Goal: Information Seeking & Learning: Find specific fact

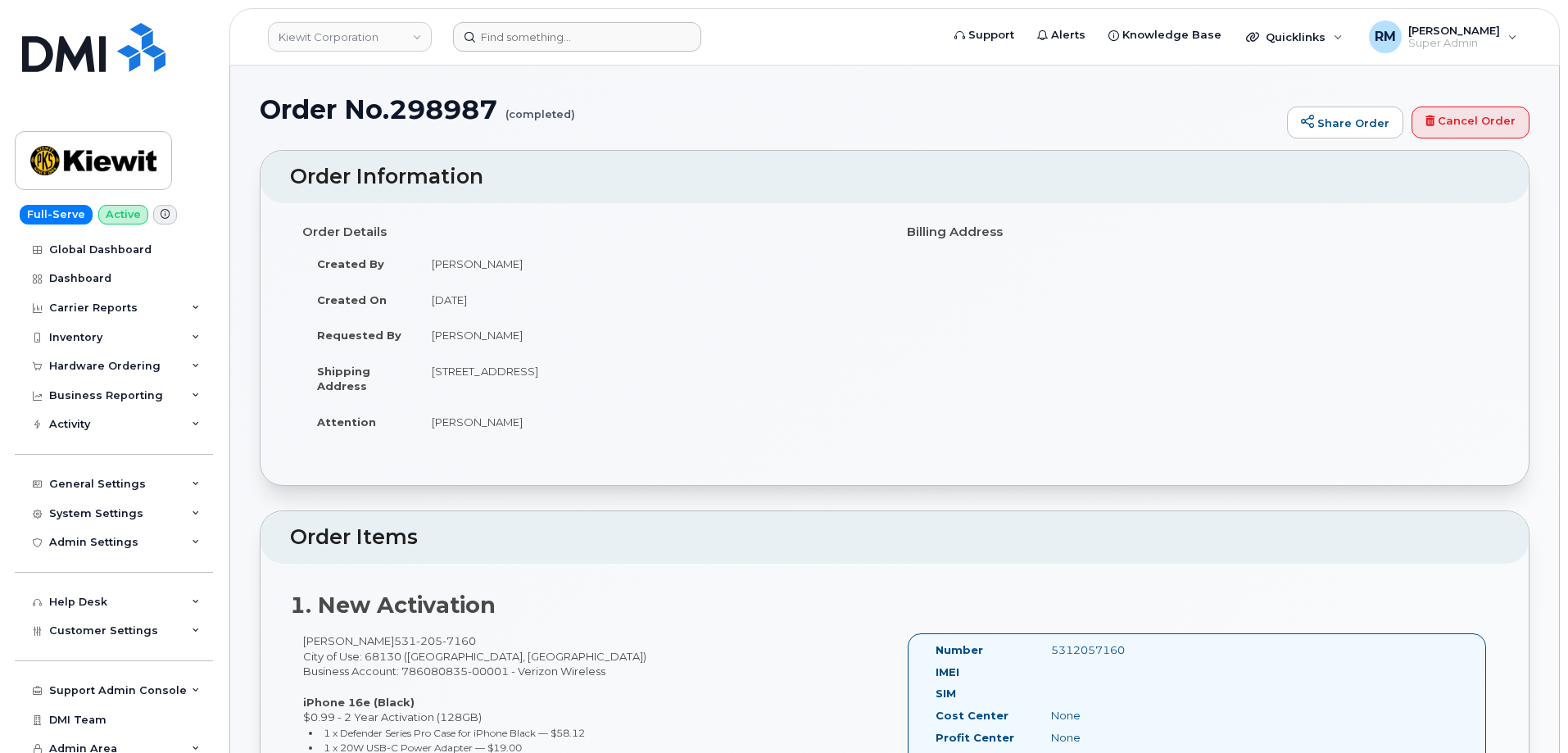
scroll to position [164, 0]
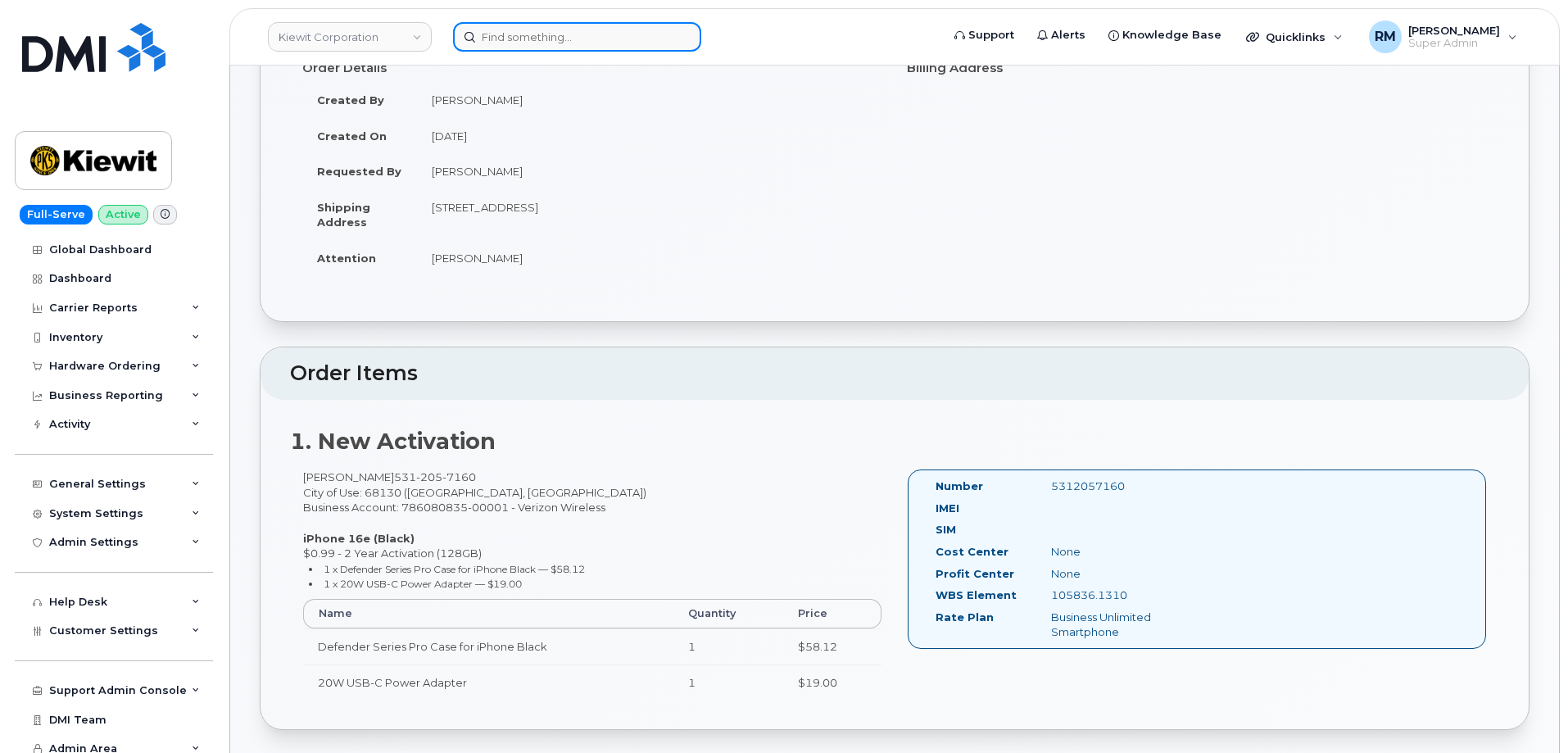
click at [512, 47] on input at bounding box center [576, 37] width 248 height 30
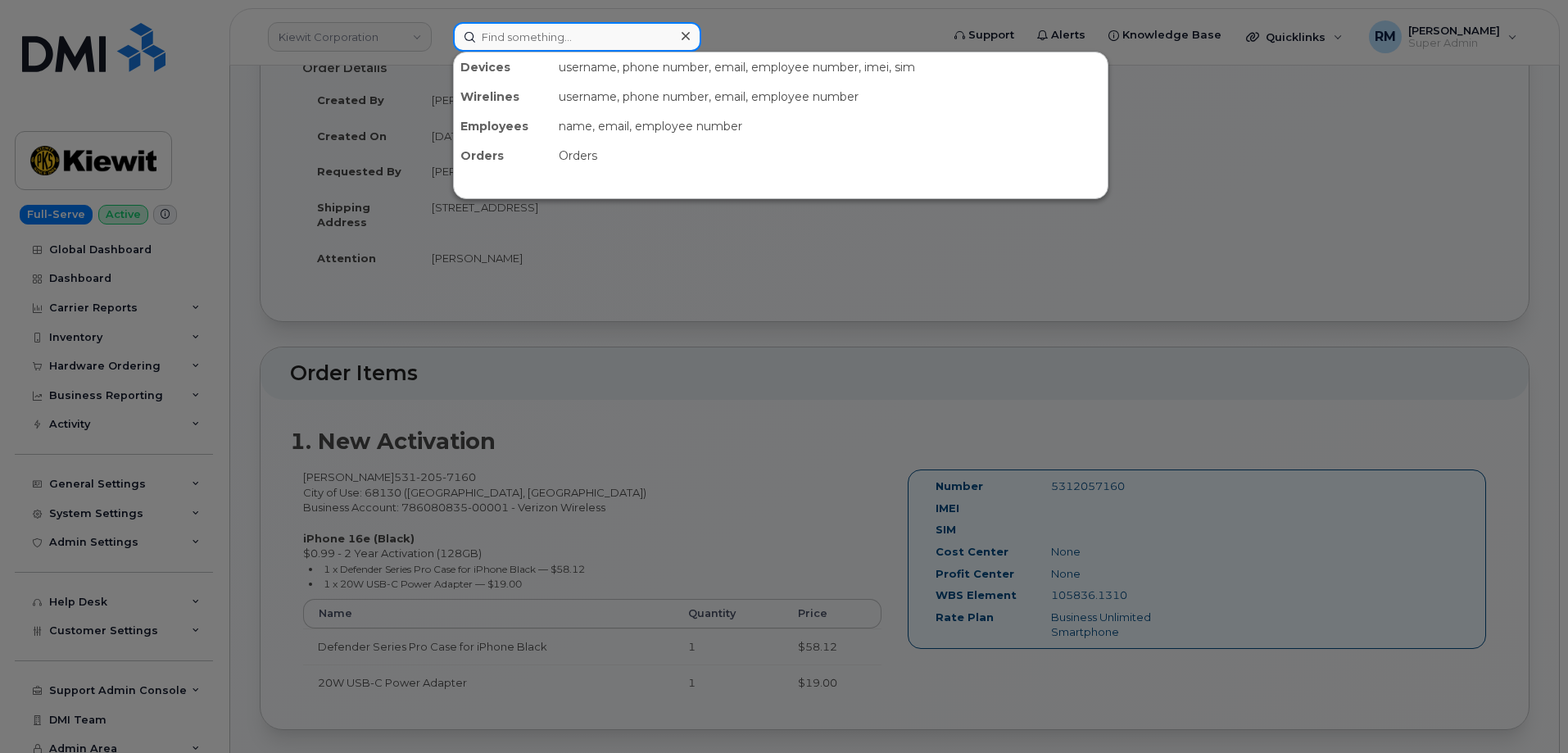
paste input "5717311362"
type input "5717311362"
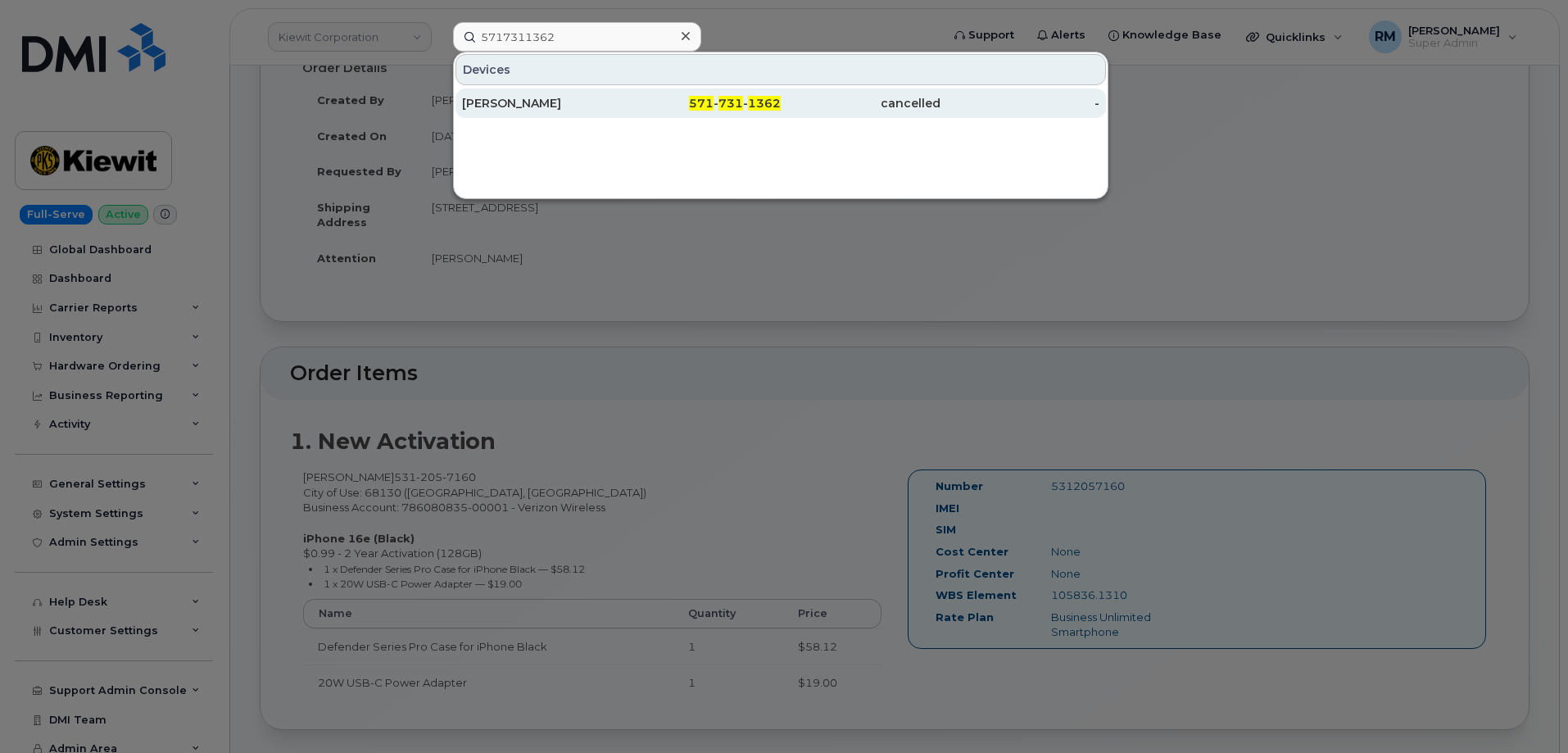
click at [514, 100] on div "Richard Gonzalez" at bounding box center [542, 102] width 160 height 16
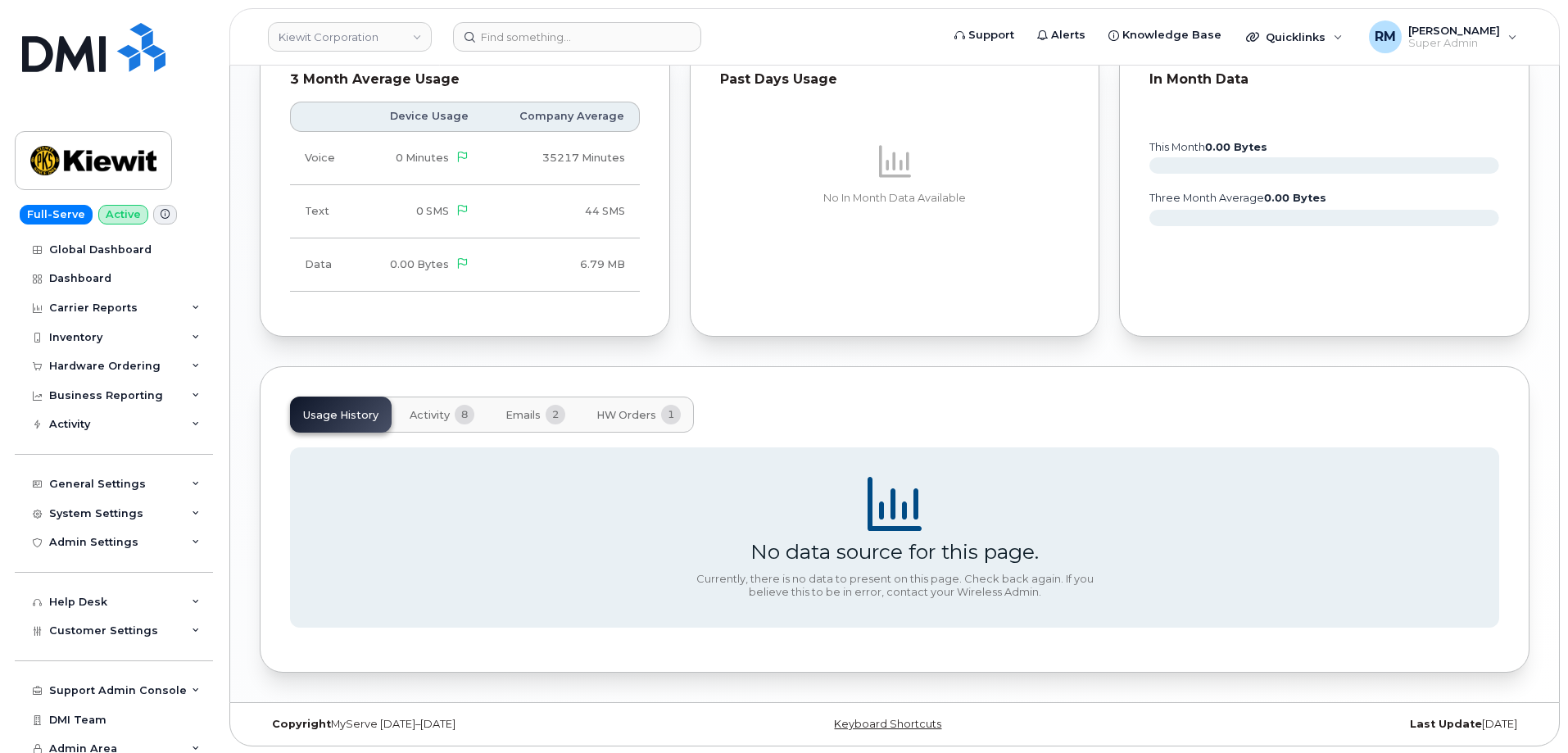
scroll to position [1034, 0]
click at [530, 411] on span "Emails" at bounding box center [523, 414] width 36 height 14
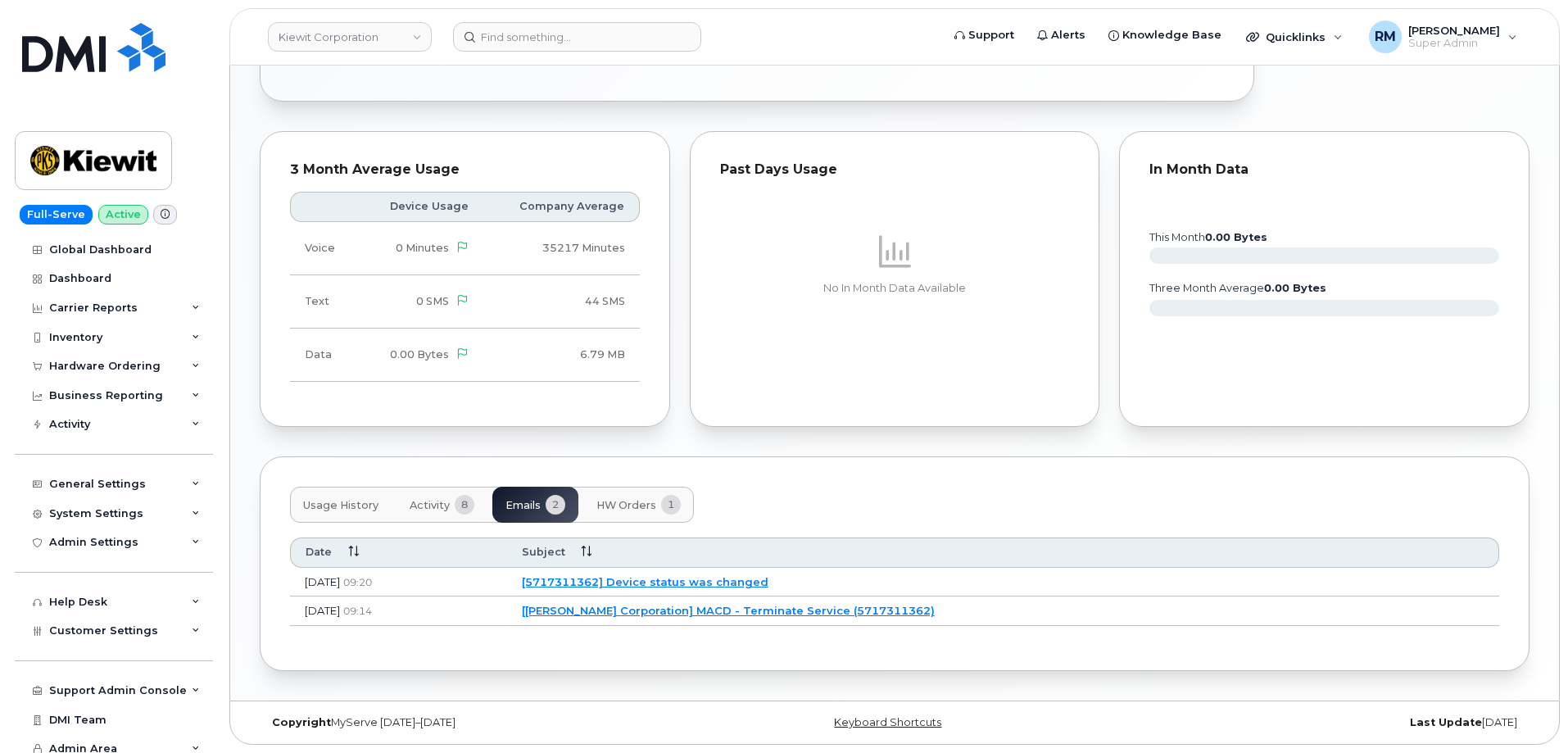
scroll to position [942, 0]
click at [426, 496] on button "Activity 8" at bounding box center [442, 504] width 91 height 36
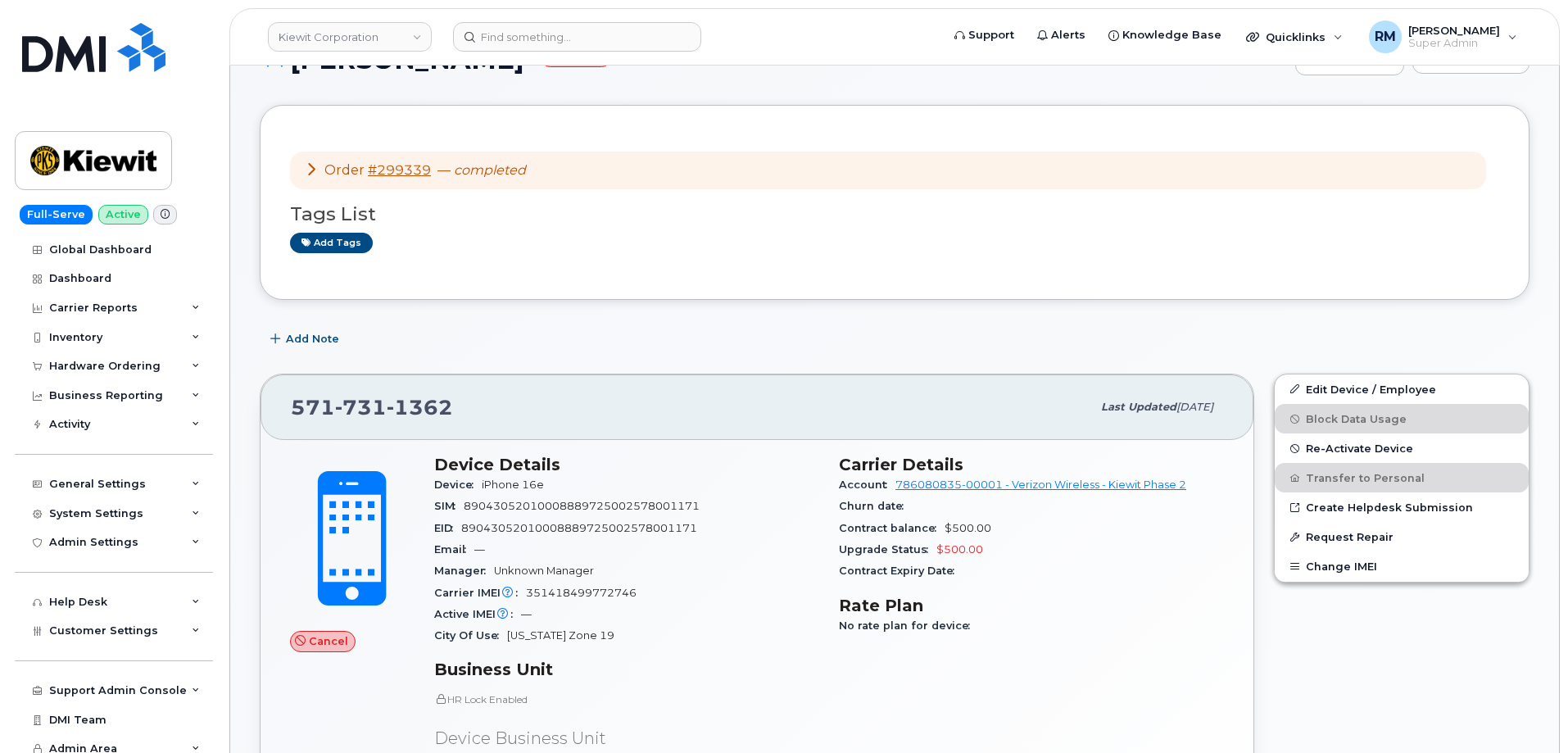
scroll to position [0, 0]
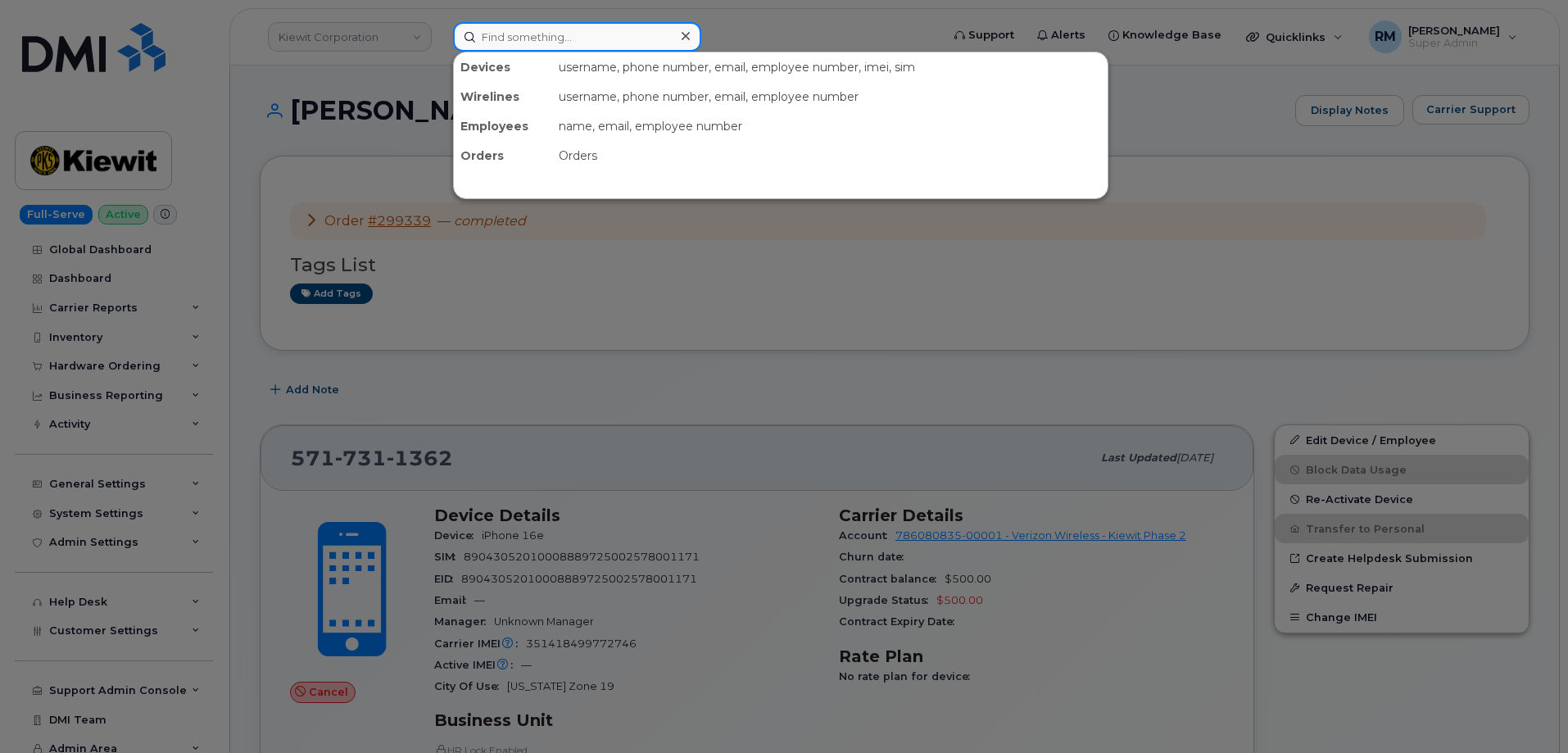
click at [505, 35] on input at bounding box center [576, 37] width 248 height 30
paste input "Richard Gonzalez"
type input "Richard Gonzalez"
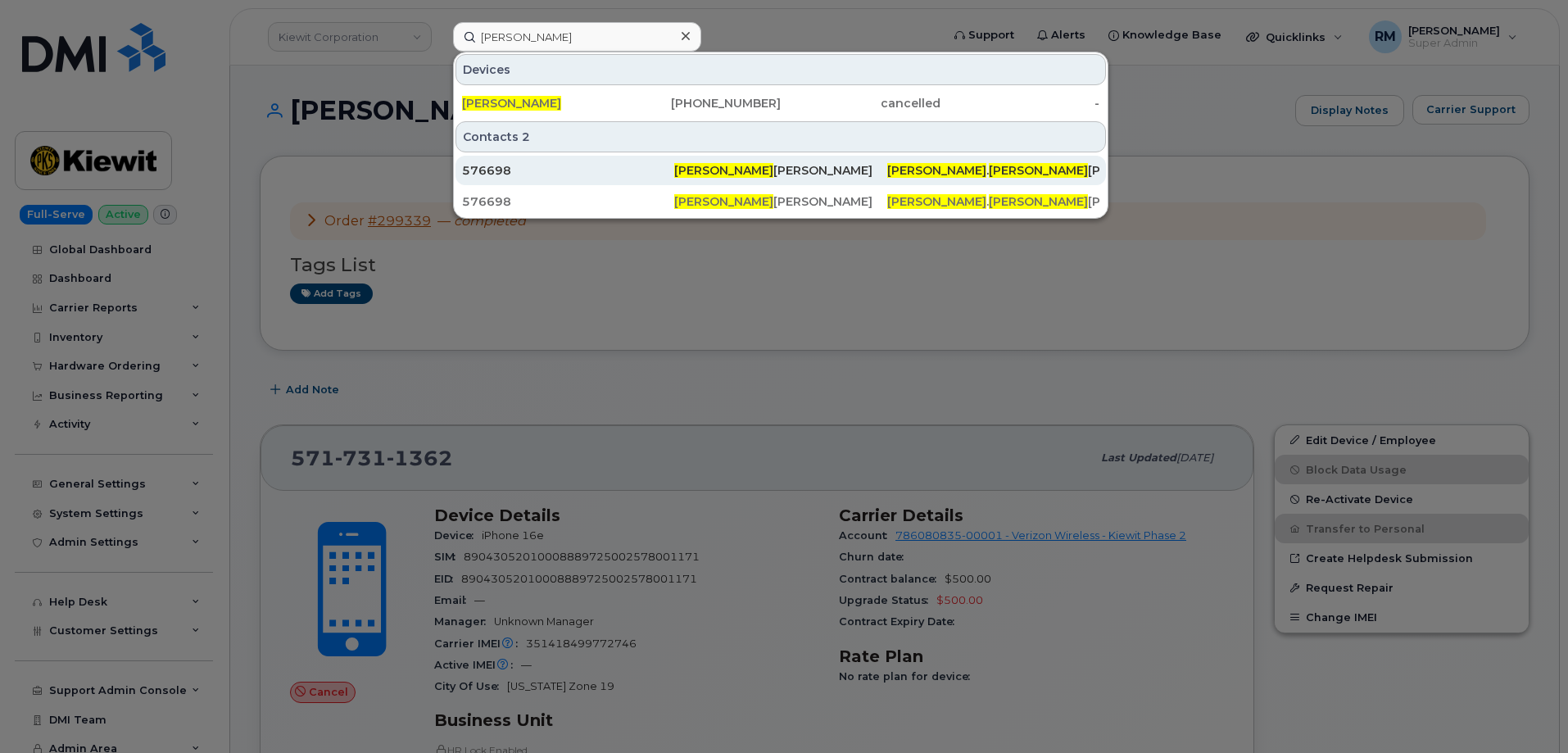
click at [705, 166] on span "[PERSON_NAME]" at bounding box center [724, 170] width 99 height 14
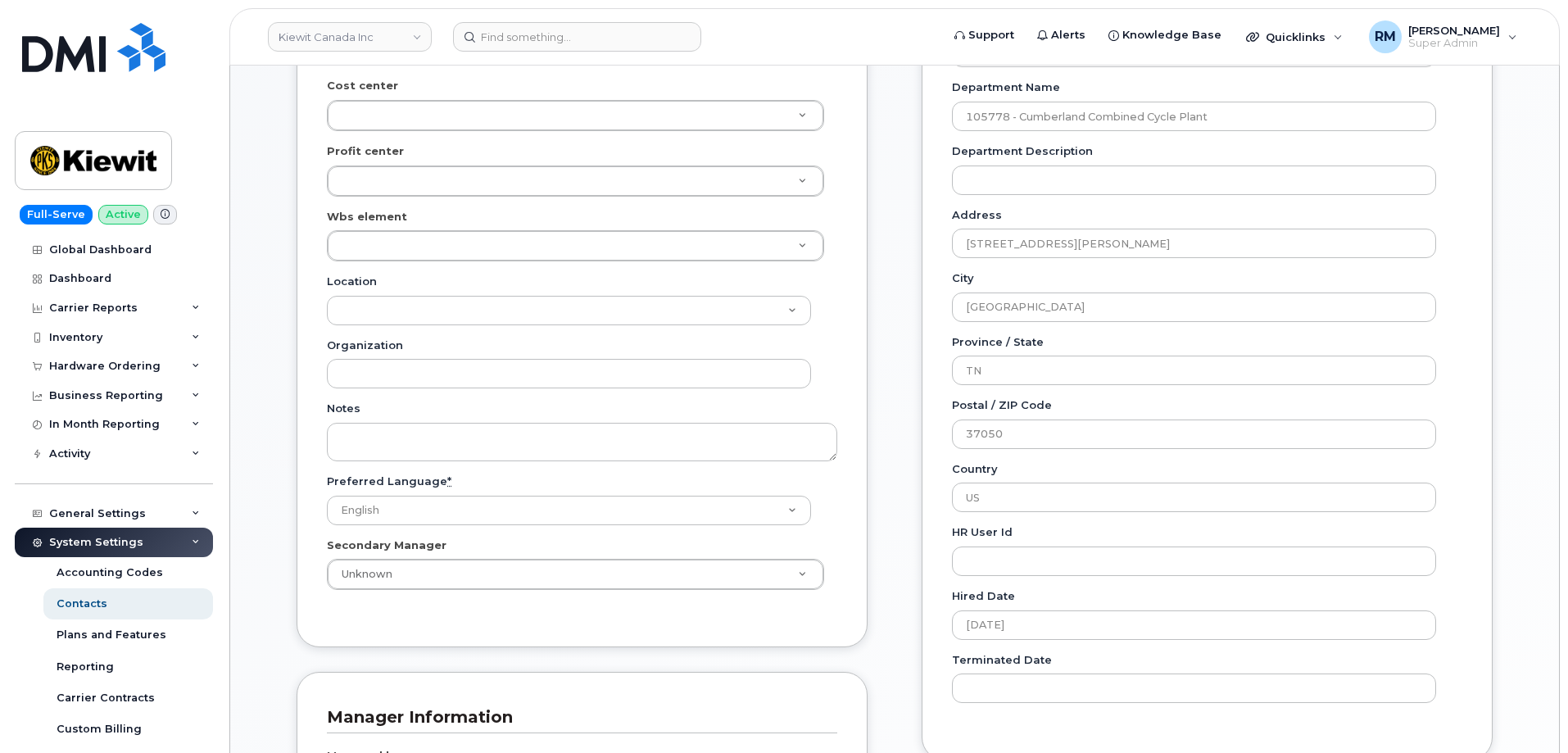
scroll to position [409, 0]
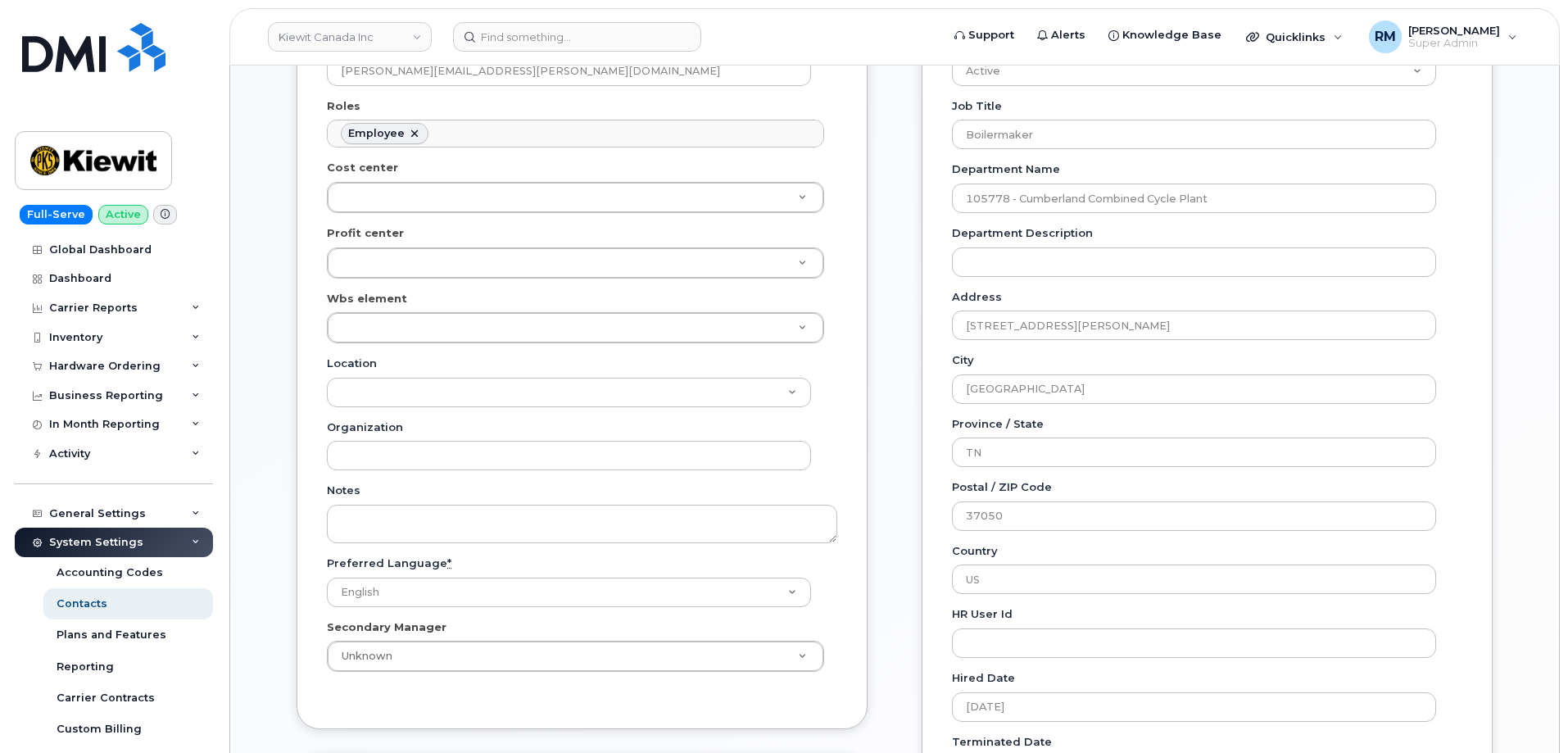
click at [272, 115] on div "Employee Details Lines of Service General Name * [PERSON_NAME] [PERSON_NAME] Pr…" at bounding box center [894, 586] width 1270 height 1692
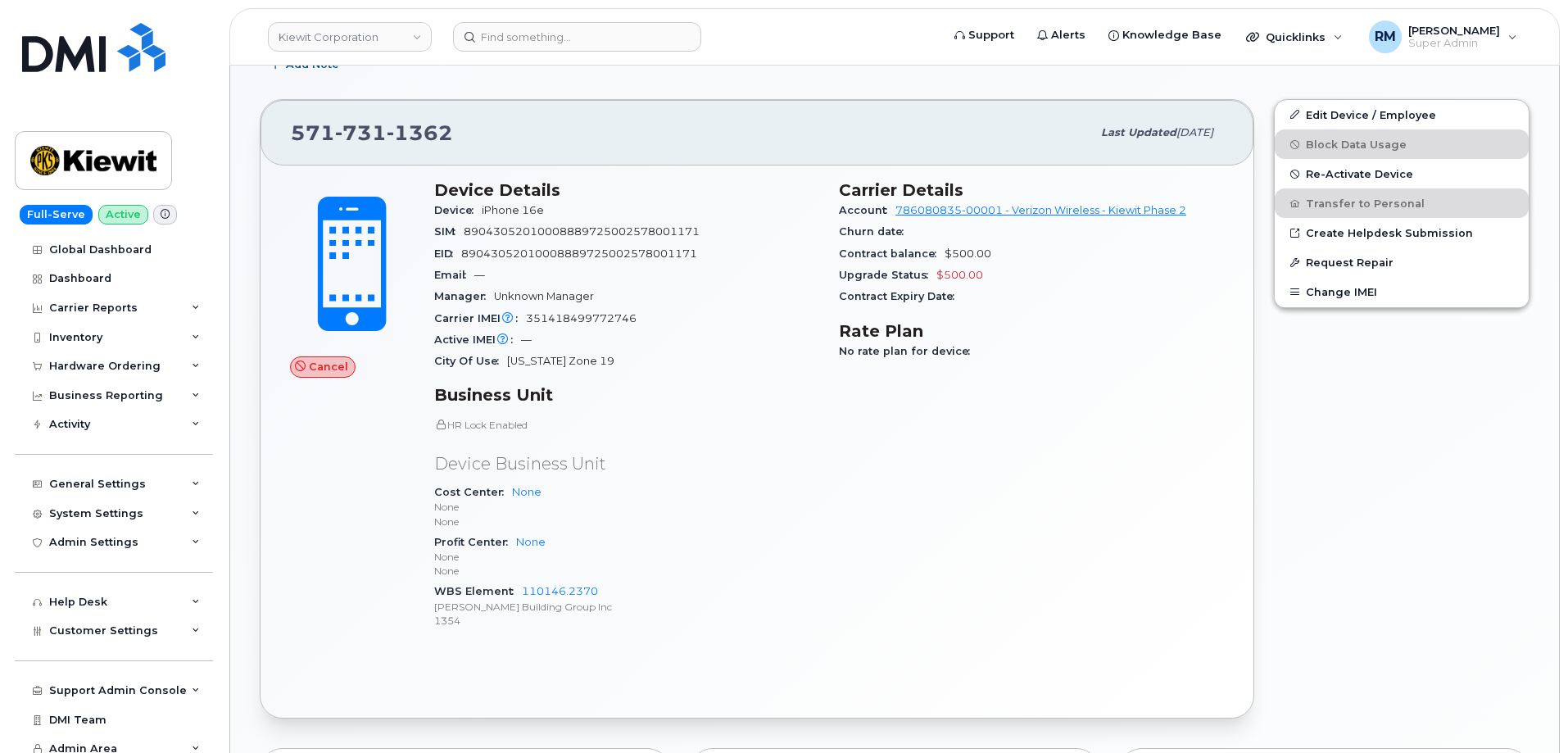
scroll to position [328, 0]
click at [622, 91] on div "[PHONE_NUMBER] Last updated [DATE] Cancel Device Details Device iPhone 16e SIM …" at bounding box center [756, 406] width 1014 height 639
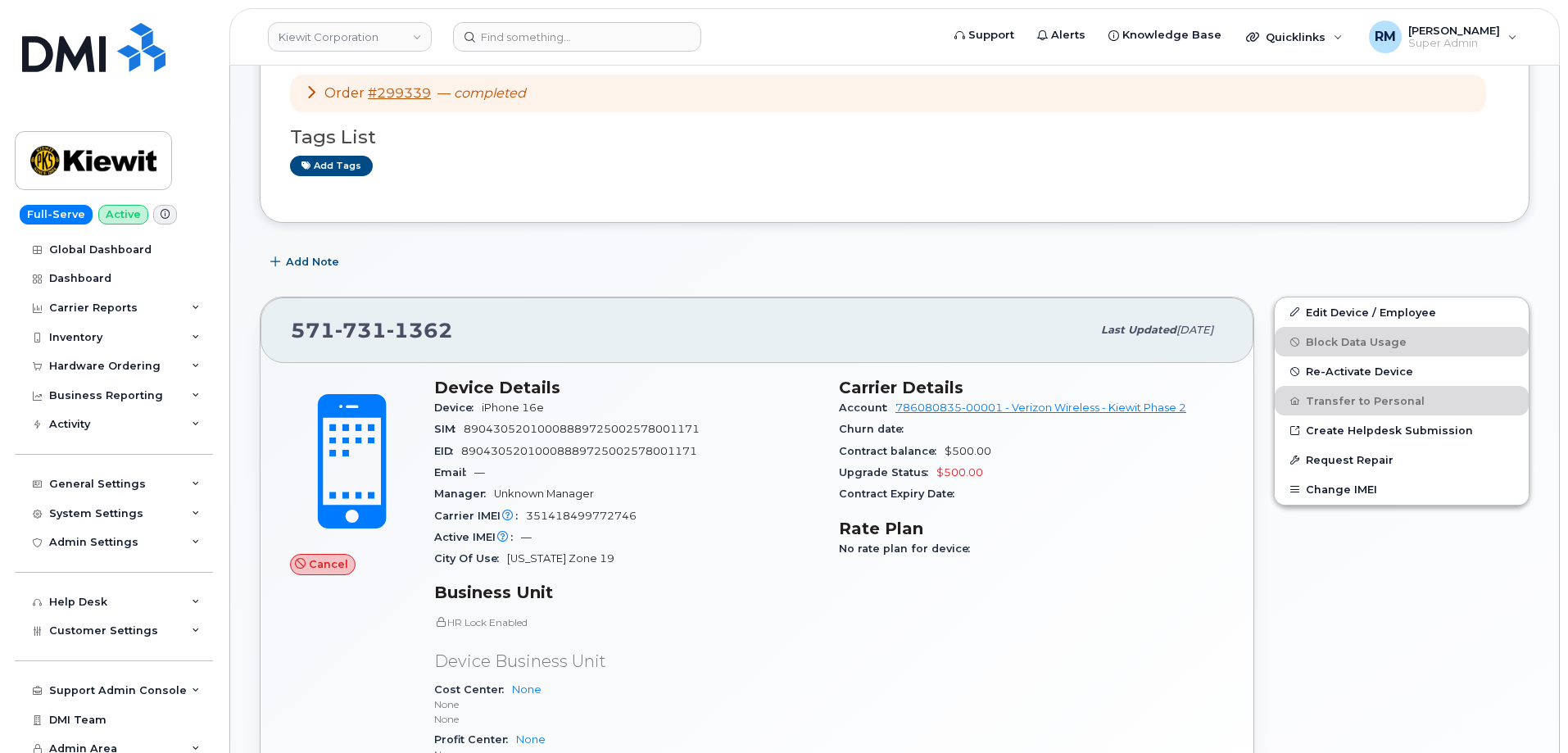
scroll to position [82, 0]
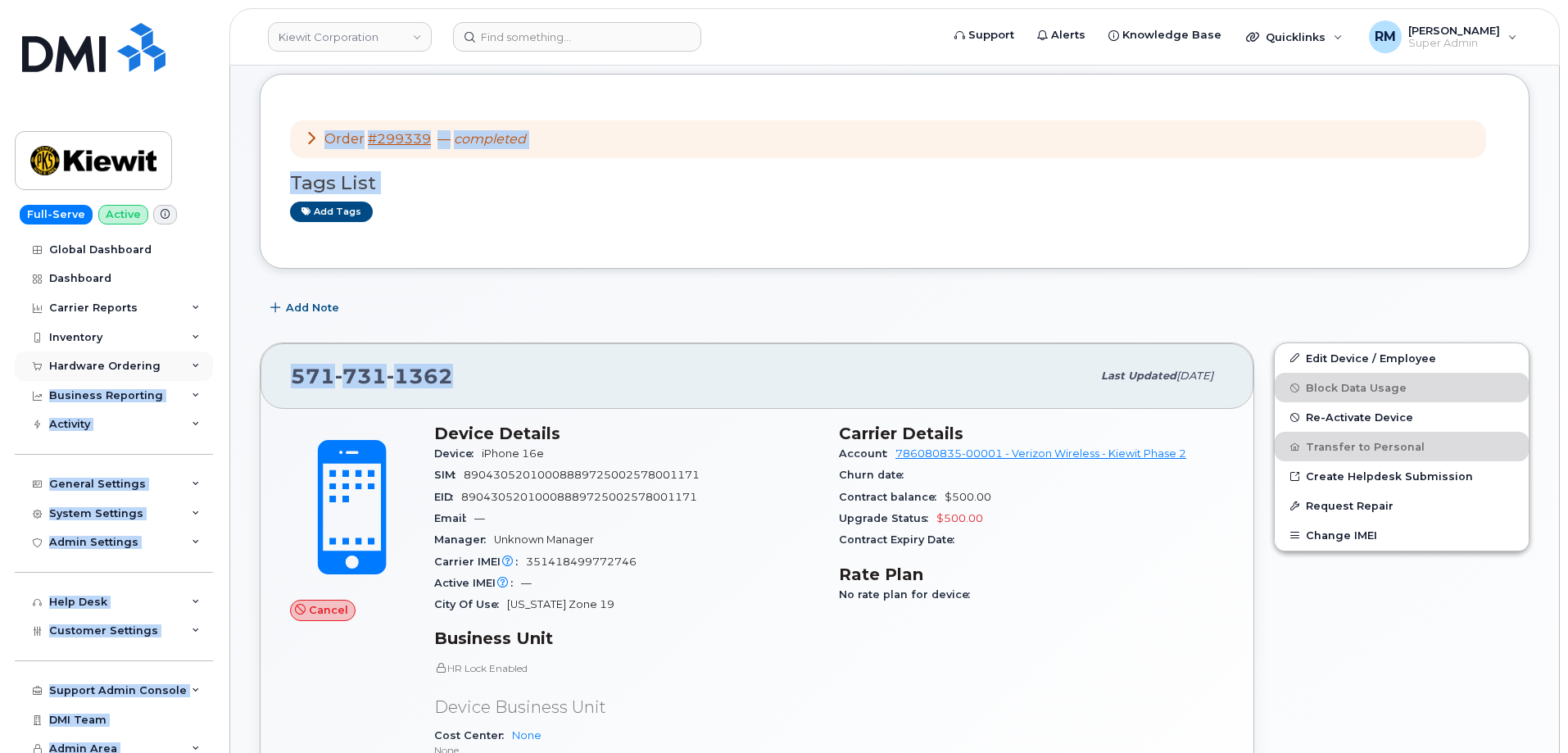
drag, startPoint x: 400, startPoint y: 377, endPoint x: 191, endPoint y: 375, distance: 209.0
click at [418, 350] on div "[PHONE_NUMBER] Last updated [DATE]" at bounding box center [756, 376] width 993 height 66
click at [445, 382] on span "1362" at bounding box center [420, 376] width 67 height 24
click at [481, 382] on div "[PHONE_NUMBER]" at bounding box center [690, 376] width 800 height 35
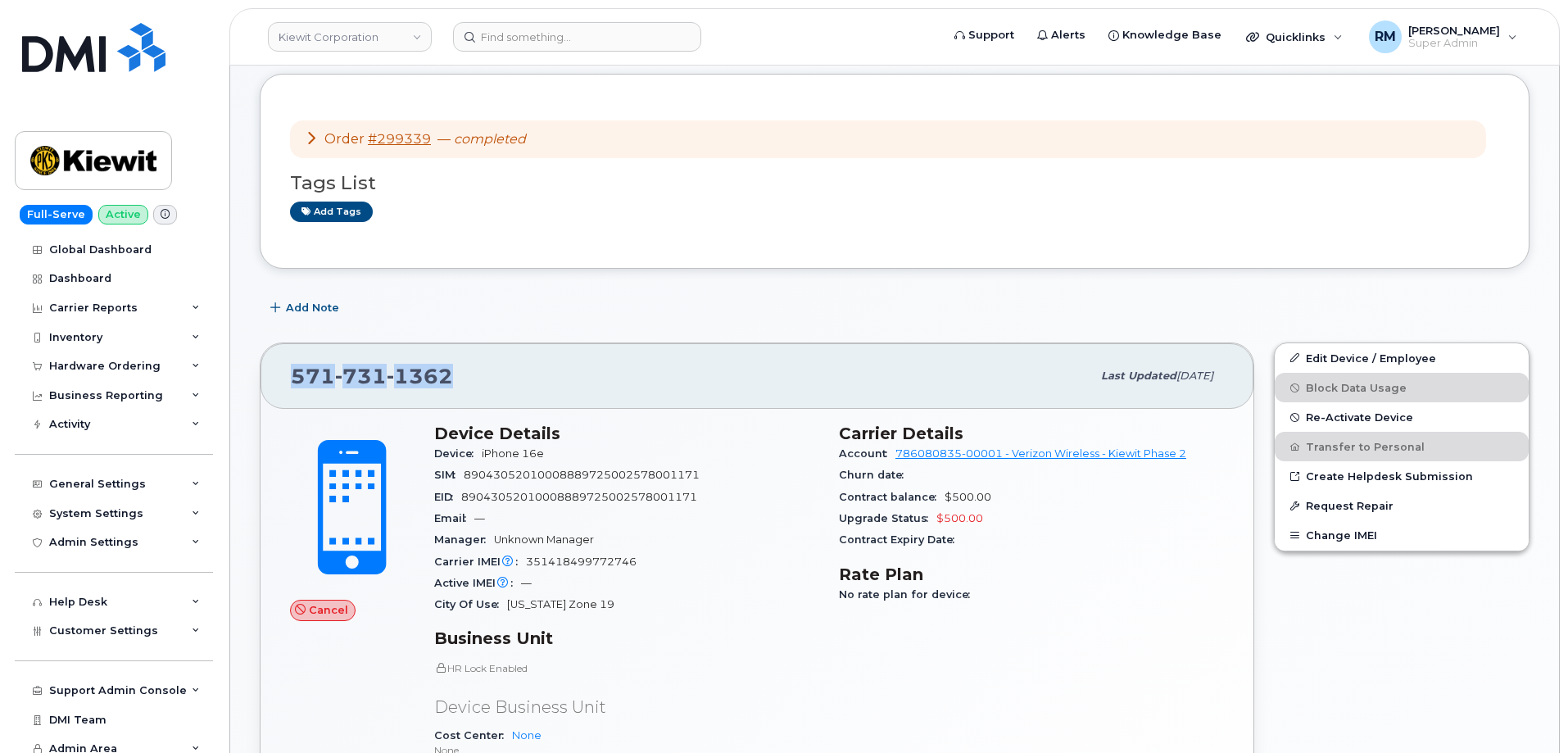
drag, startPoint x: 459, startPoint y: 376, endPoint x: 290, endPoint y: 382, distance: 169.1
click at [290, 382] on div "[PHONE_NUMBER] Last updated [DATE]" at bounding box center [756, 376] width 993 height 66
copy span "[PHONE_NUMBER]"
